Goal: Information Seeking & Learning: Learn about a topic

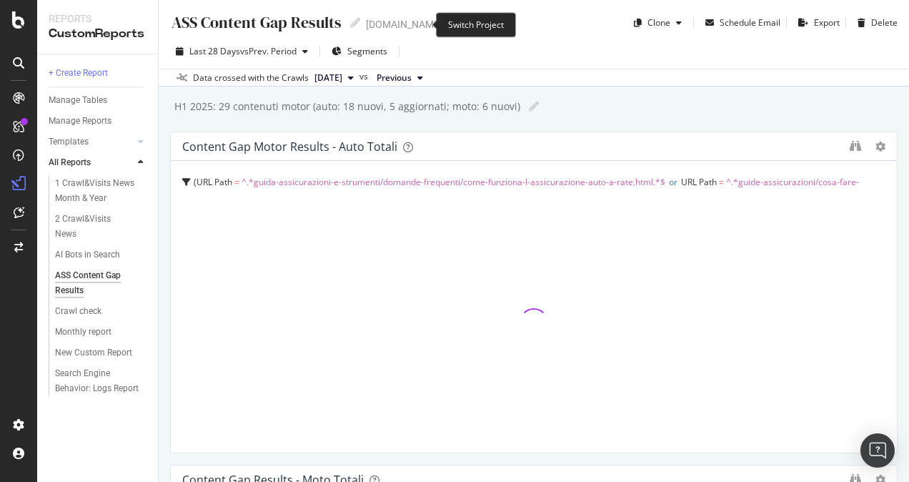
click at [448, 24] on icon "arrow-right-arrow-left" at bounding box center [452, 24] width 9 height 10
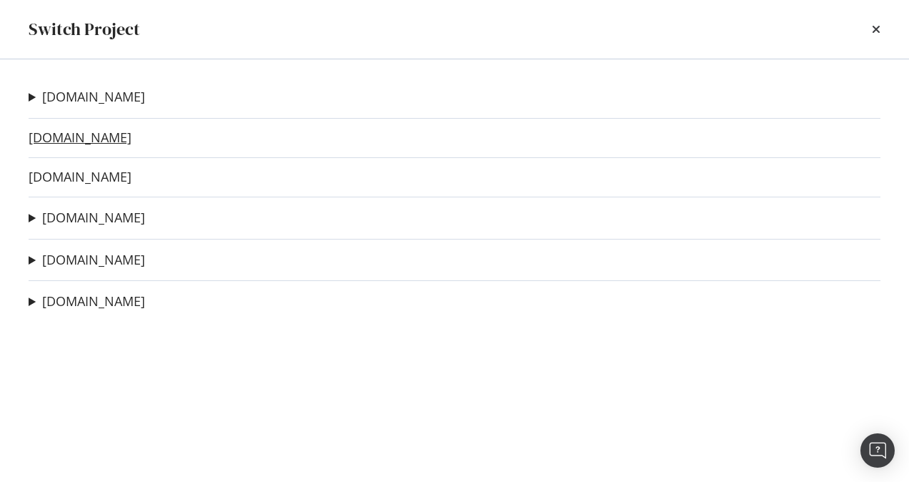
click at [74, 136] on link "[DOMAIN_NAME]" at bounding box center [80, 137] width 103 height 15
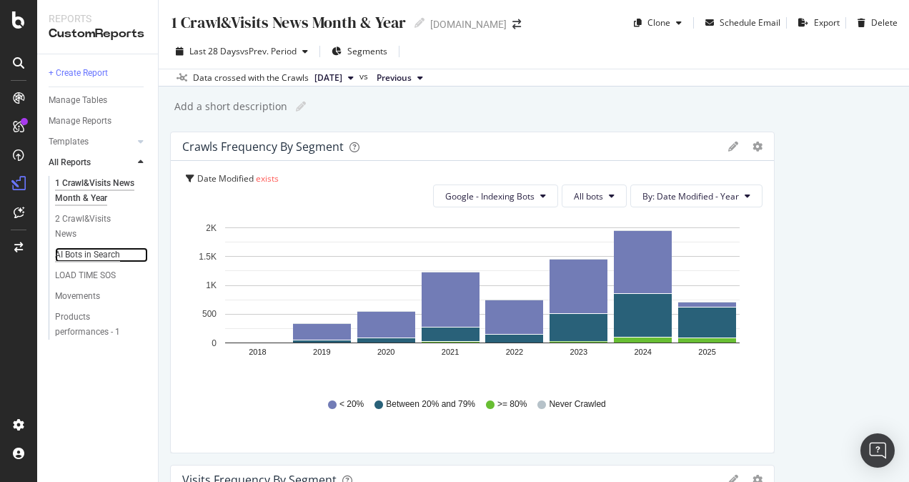
click at [102, 247] on div "AI Bots in Search" at bounding box center [87, 254] width 65 height 15
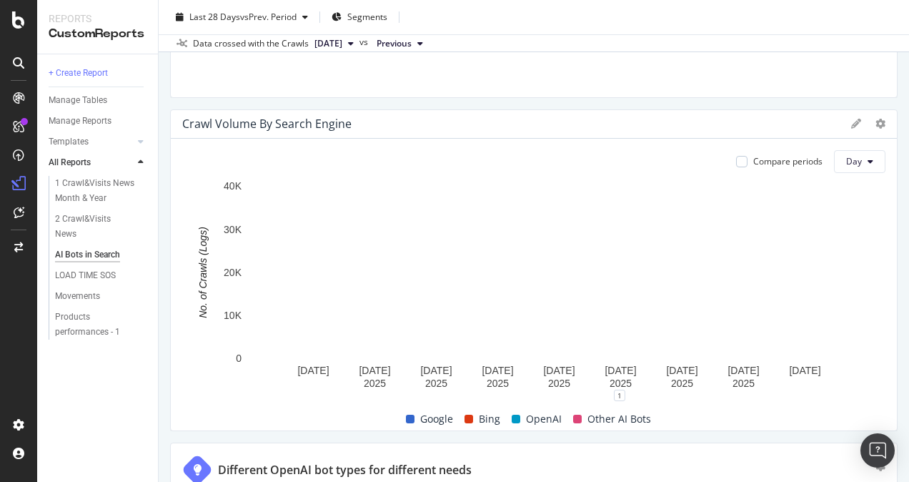
scroll to position [1287, 0]
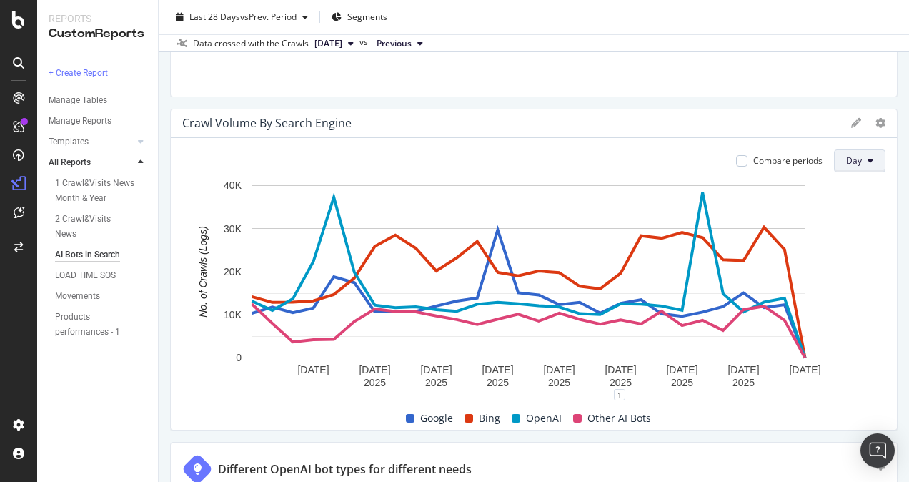
click at [857, 158] on button "Day" at bounding box center [859, 160] width 51 height 23
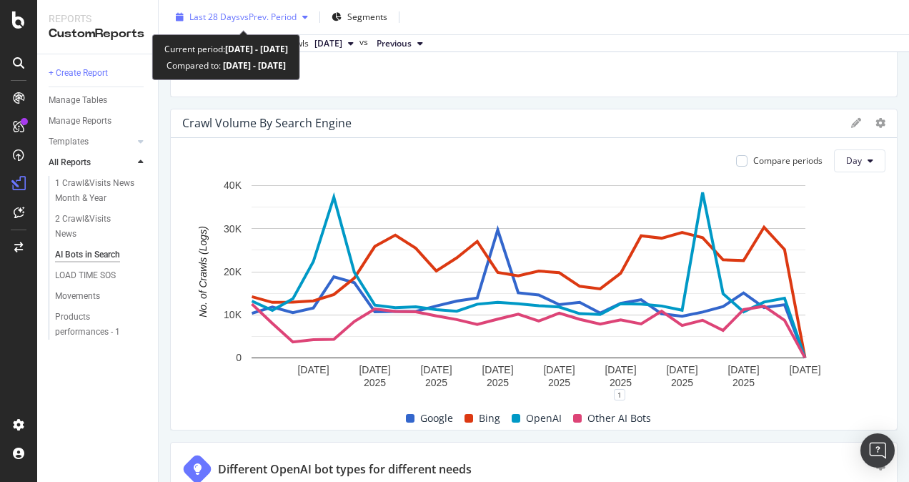
click at [292, 19] on span "vs Prev. Period" at bounding box center [268, 17] width 56 height 12
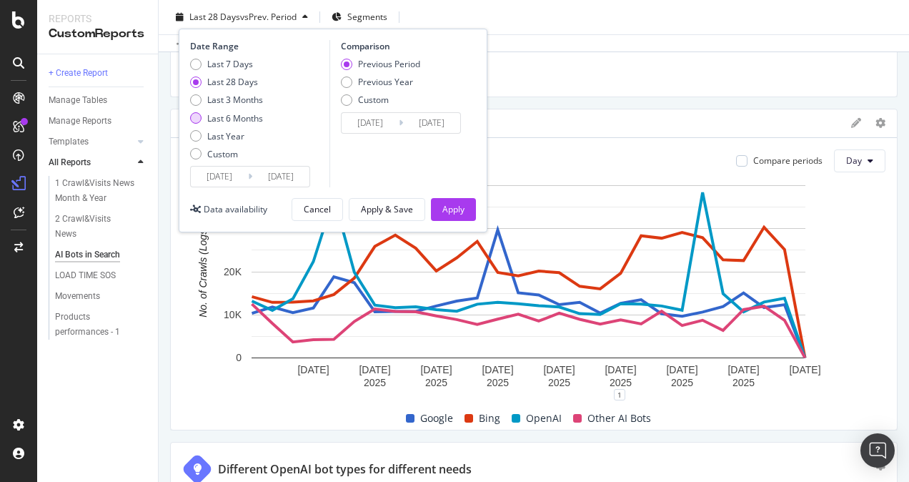
click at [237, 119] on div "Last 6 Months" at bounding box center [235, 118] width 56 height 12
type input "[DATE]"
click at [456, 206] on div "Apply" at bounding box center [454, 209] width 22 height 12
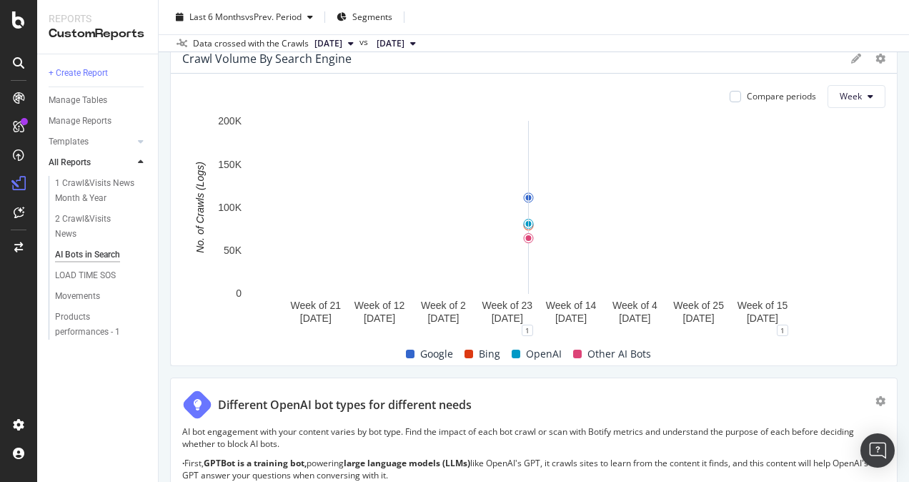
scroll to position [1287, 0]
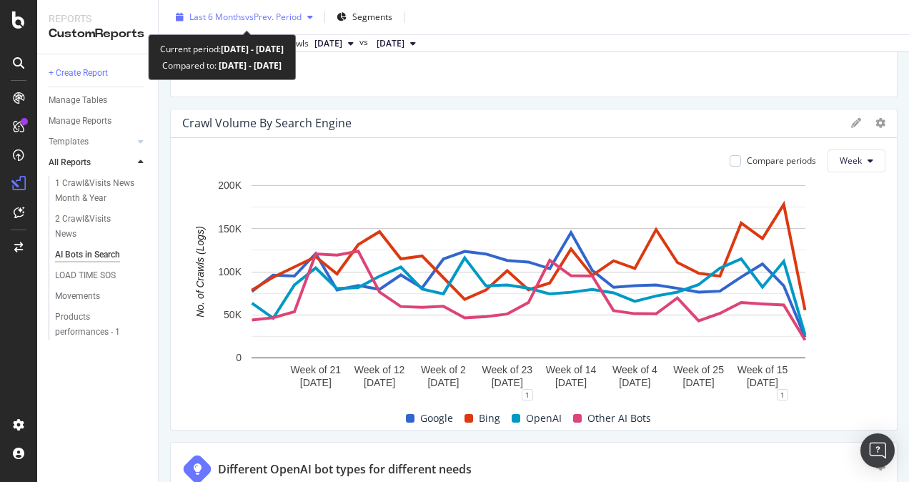
click at [300, 19] on span "vs Prev. Period" at bounding box center [273, 17] width 56 height 12
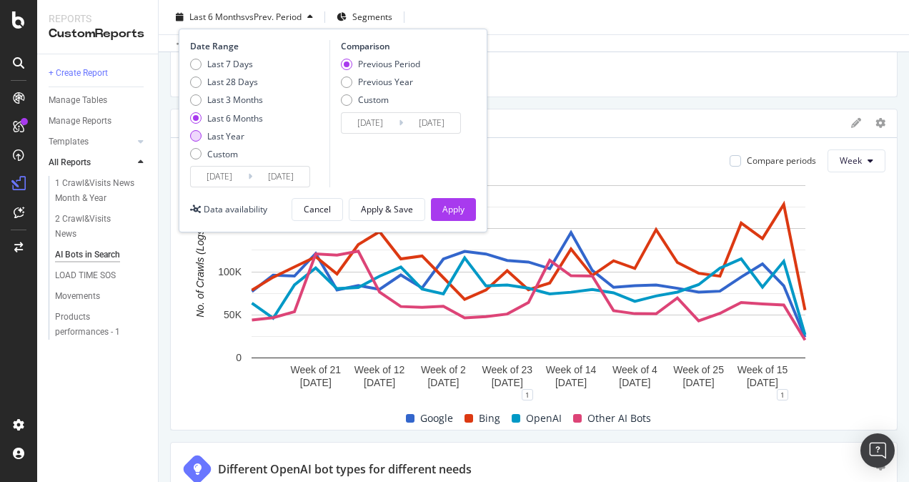
click at [235, 136] on div "Last Year" at bounding box center [225, 136] width 37 height 12
type input "[DATE]"
click at [443, 213] on div "Apply" at bounding box center [454, 209] width 22 height 12
